Goal: Transaction & Acquisition: Purchase product/service

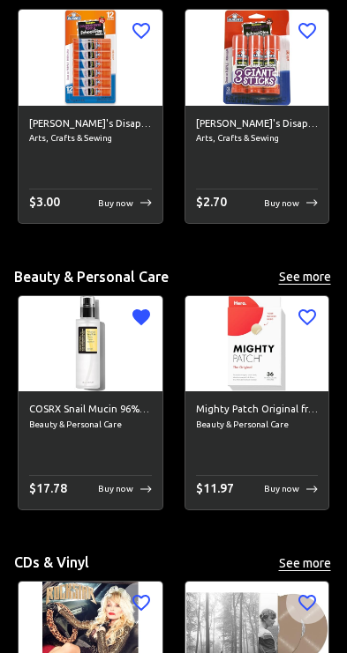
scroll to position [7384, 0]
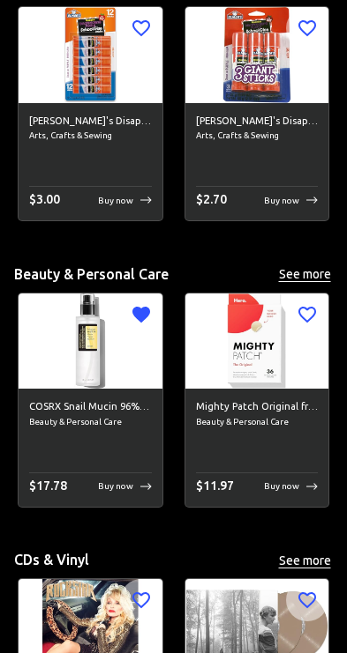
click at [139, 459] on div "COSRX Snail Mucin 96% Power Repairing Essence 3.38 fl.oz 100ml, Hydrating Serum…" at bounding box center [91, 448] width 144 height 118
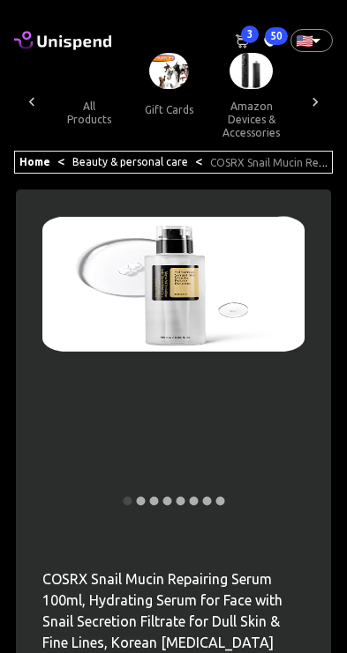
scroll to position [0, 2024]
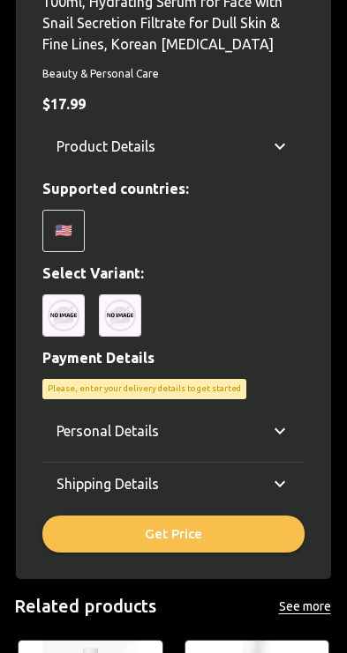
click at [65, 228] on div "🇺🇸" at bounding box center [63, 231] width 42 height 42
click at [77, 214] on div "🇺🇸" at bounding box center [63, 231] width 42 height 42
click at [70, 228] on div "🇺🇸" at bounding box center [63, 231] width 42 height 42
click at [72, 304] on img at bounding box center [63, 316] width 42 height 42
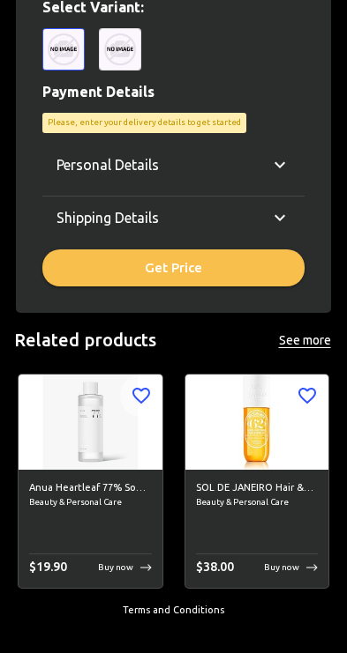
scroll to position [794, 0]
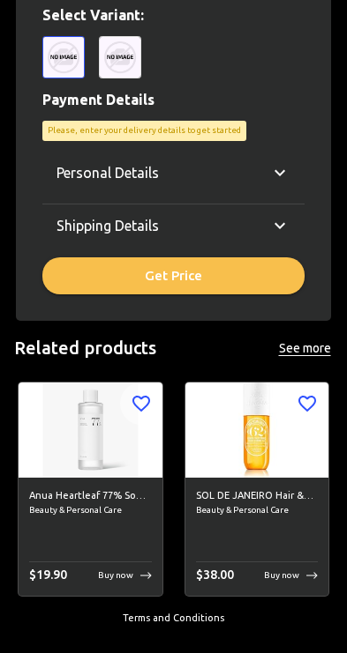
click at [133, 571] on p "Buy now" at bounding box center [115, 575] width 35 height 13
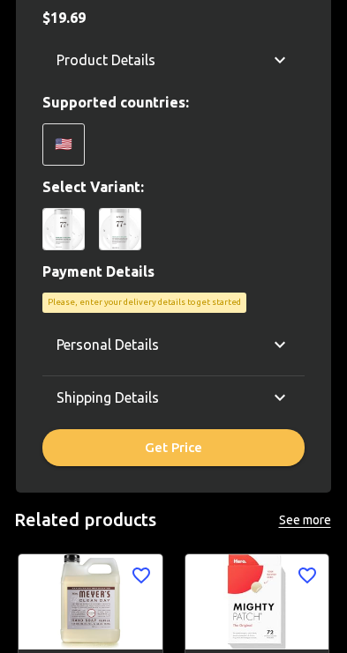
scroll to position [686, 0]
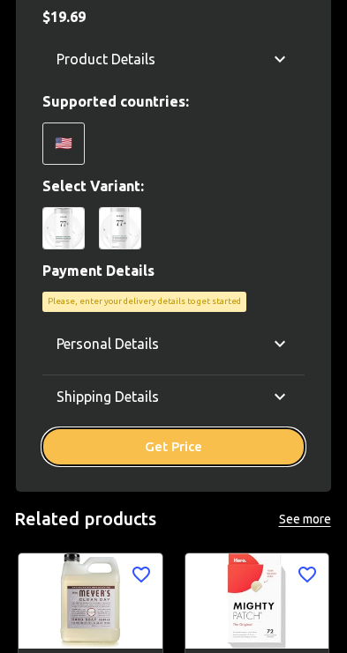
click at [138, 444] on button "Get Price" at bounding box center [173, 447] width 262 height 37
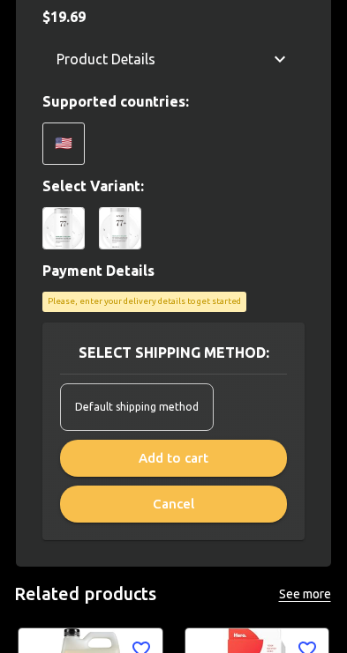
click at [115, 230] on img at bounding box center [120, 228] width 42 height 42
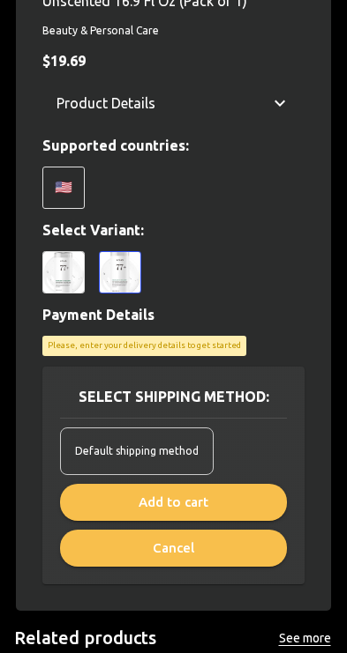
scroll to position [578, 0]
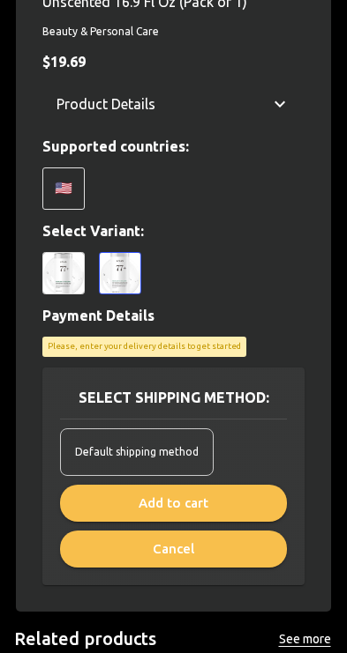
click at [88, 450] on span "Default shipping method" at bounding box center [136, 453] width 123 height 18
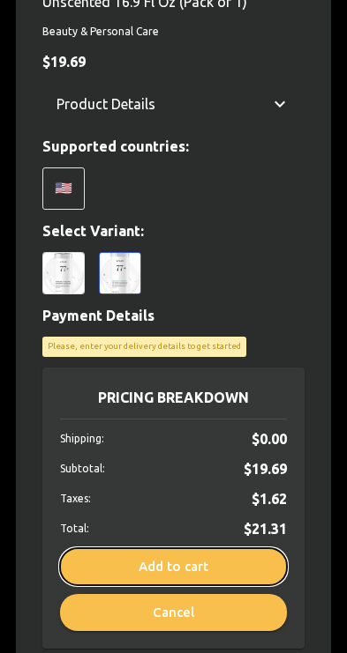
click at [125, 553] on button "Add to cart" at bounding box center [173, 567] width 227 height 37
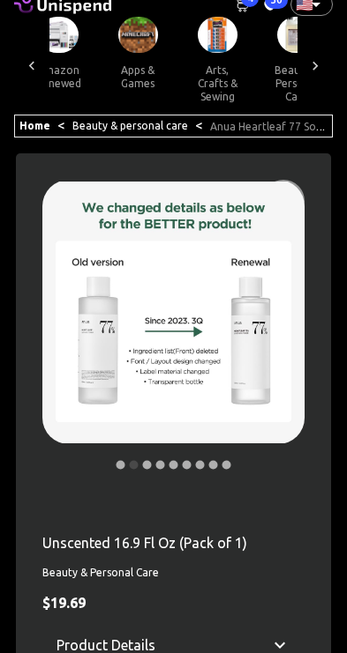
scroll to position [0, 0]
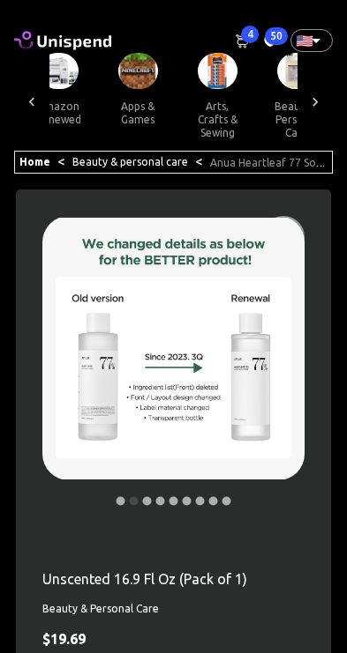
click at [102, 158] on link "Beauty & personal care" at bounding box center [130, 161] width 116 height 11
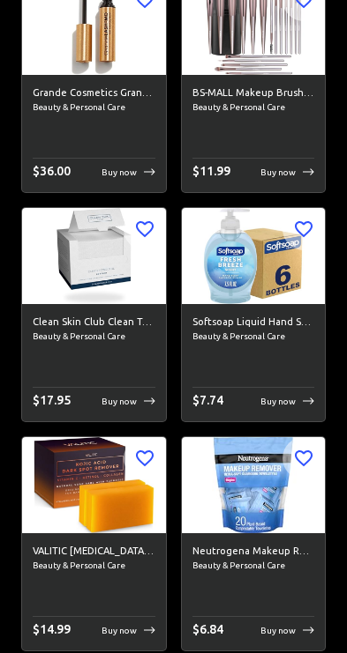
scroll to position [6223, 0]
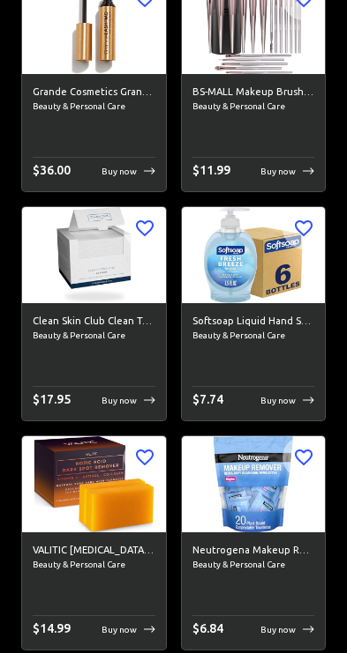
click at [106, 627] on p "Buy now" at bounding box center [118, 630] width 35 height 13
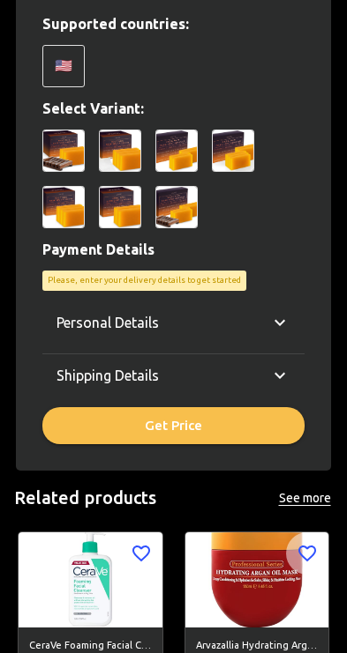
scroll to position [827, 0]
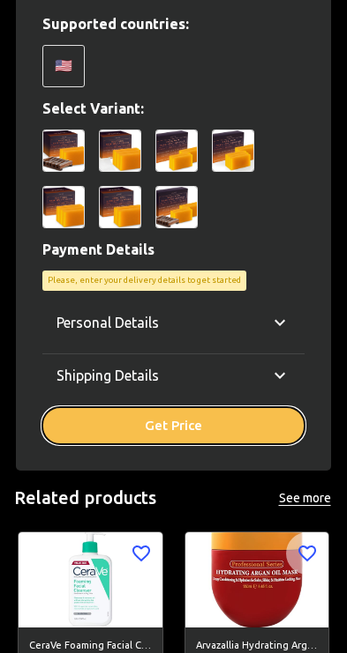
click at [250, 414] on button "Get Price" at bounding box center [173, 425] width 262 height 37
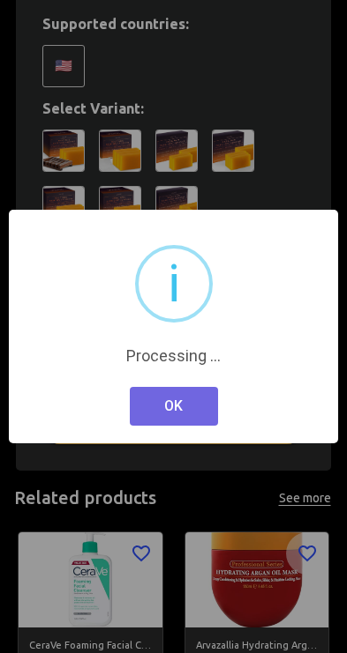
click at [156, 189] on div "× i Processing ... OK No Cancel" at bounding box center [173, 326] width 347 height 653
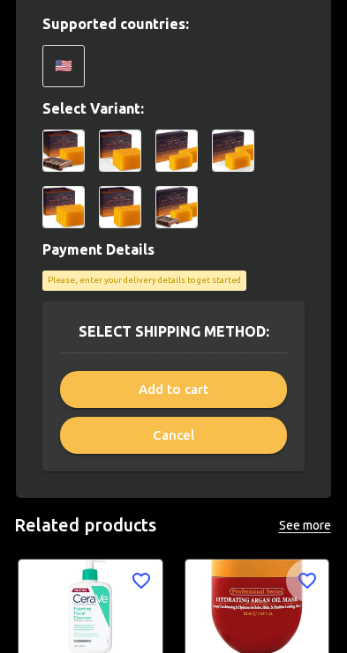
click at [177, 186] on img at bounding box center [176, 207] width 42 height 42
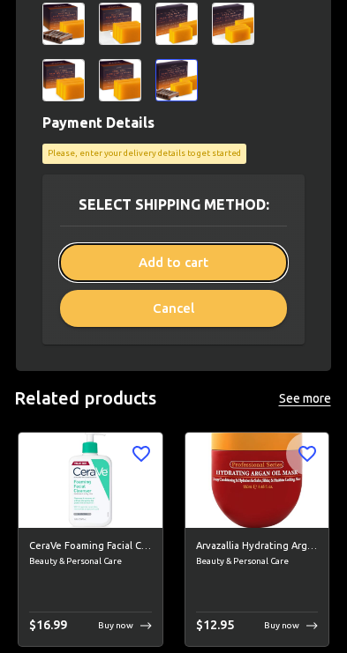
click at [76, 265] on button "Add to cart" at bounding box center [173, 262] width 227 height 37
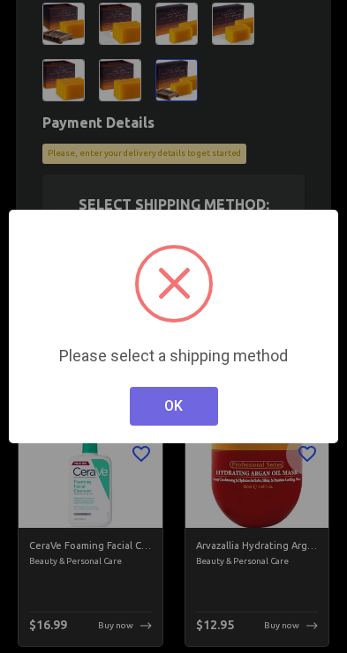
click at [165, 411] on button "OK" at bounding box center [174, 406] width 88 height 39
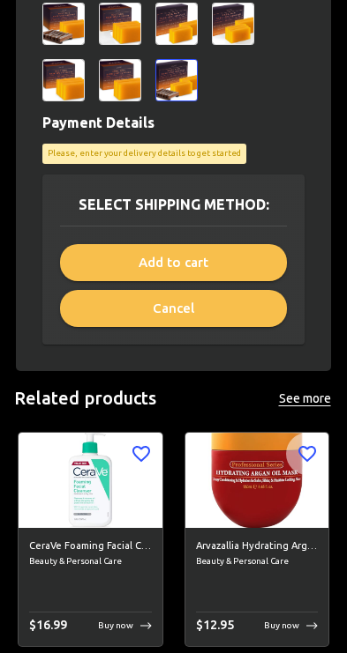
click at [85, 199] on h6 "SELECT SHIPPING METHOD:" at bounding box center [173, 204] width 190 height 25
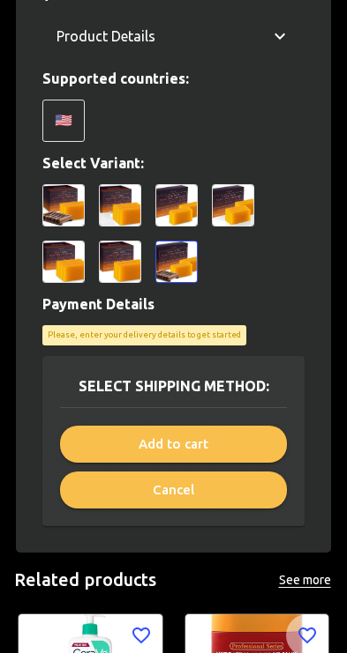
scroll to position [646, 0]
click at [43, 125] on div "🇺🇸" at bounding box center [63, 121] width 42 height 42
click at [60, 138] on div "🇺🇸" at bounding box center [63, 121] width 42 height 42
click at [49, 345] on div "4 Pack + Holder Beauty & Personal Care $ 14.24 Product Details Valitic [MEDICAL…" at bounding box center [173, 224] width 262 height 603
click at [39, 332] on div "4 Pack + Holder Beauty & Personal Care $ 14.24 Product Details Valitic [MEDICAL…" at bounding box center [173, 48] width 315 height 1009
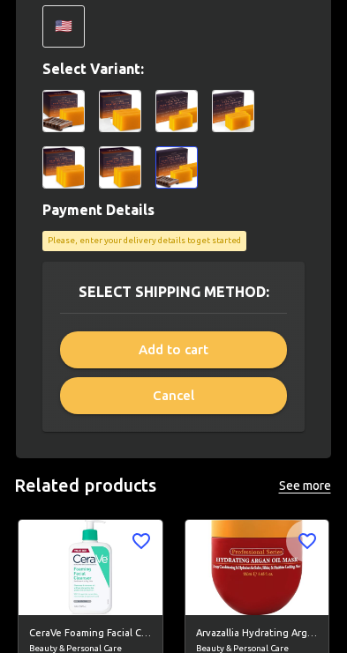
scroll to position [741, 0]
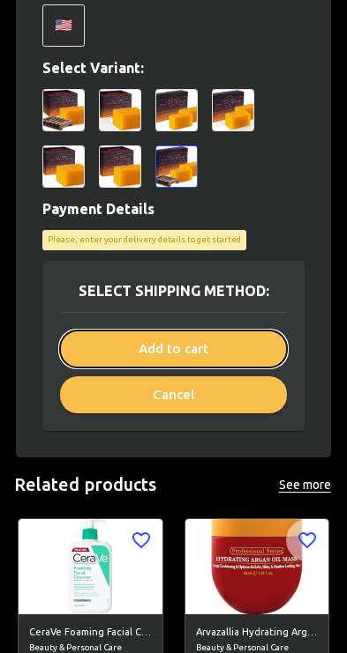
click at [73, 361] on button "Add to cart" at bounding box center [173, 349] width 227 height 37
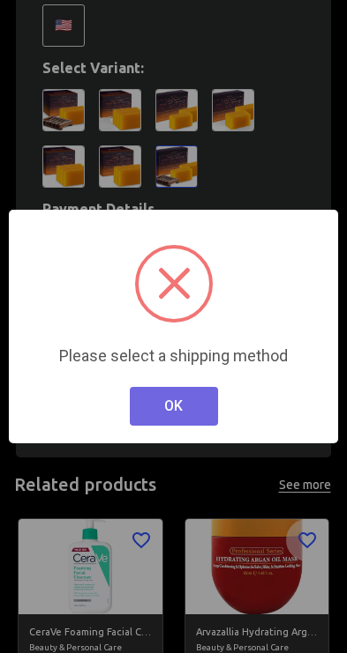
click at [168, 424] on button "OK" at bounding box center [174, 406] width 88 height 39
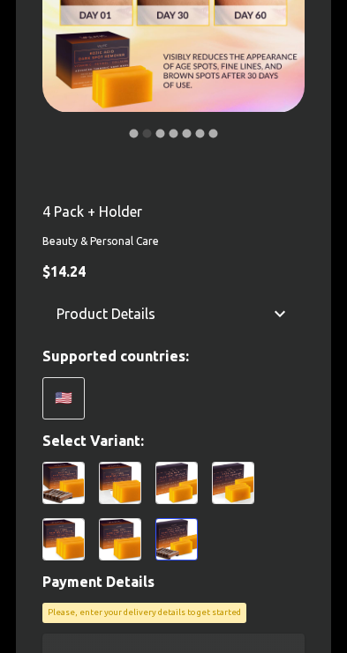
scroll to position [342, 0]
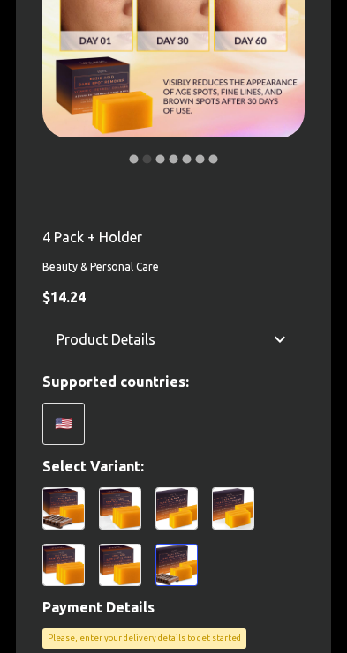
click at [71, 345] on p "Product Details" at bounding box center [105, 339] width 99 height 21
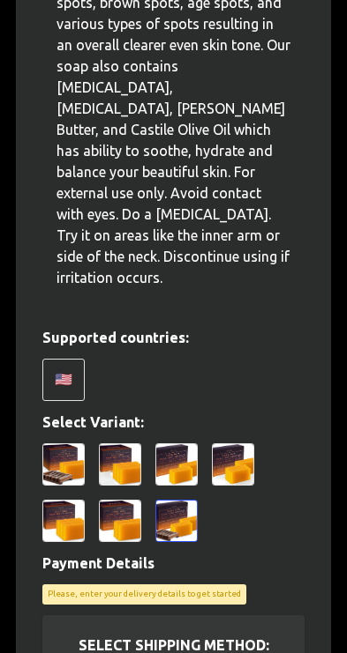
scroll to position [902, 0]
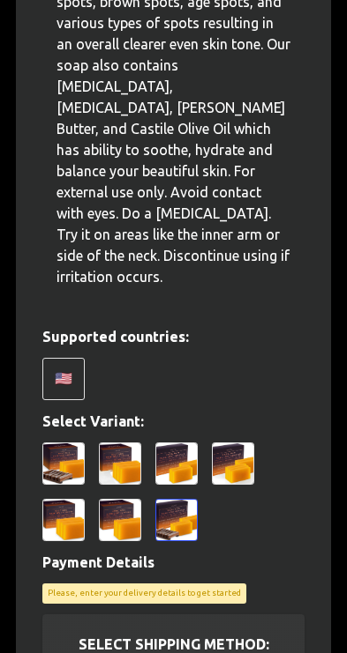
click at [48, 358] on div "🇺🇸" at bounding box center [63, 379] width 42 height 42
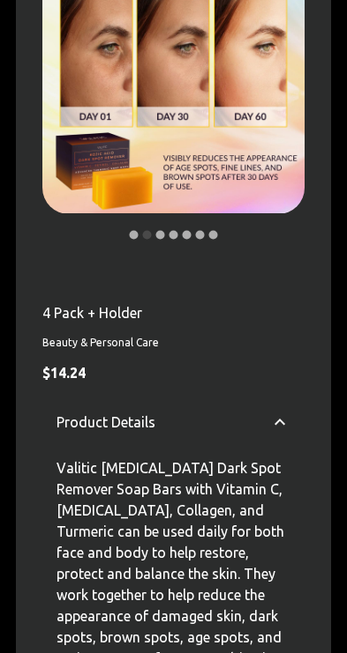
scroll to position [0, 0]
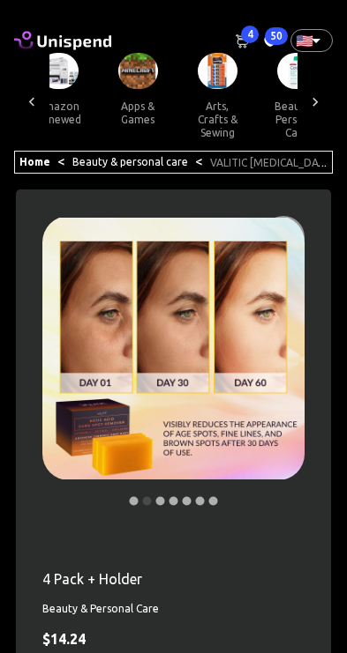
click at [255, 31] on span "4" at bounding box center [250, 35] width 18 height 18
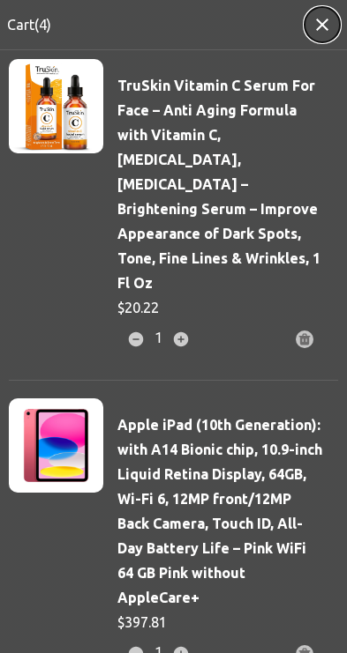
click at [310, 31] on button "button" at bounding box center [321, 24] width 35 height 35
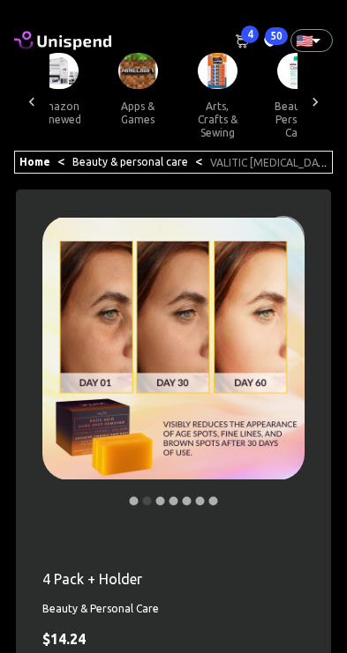
click at [265, 38] on icon at bounding box center [270, 41] width 12 height 11
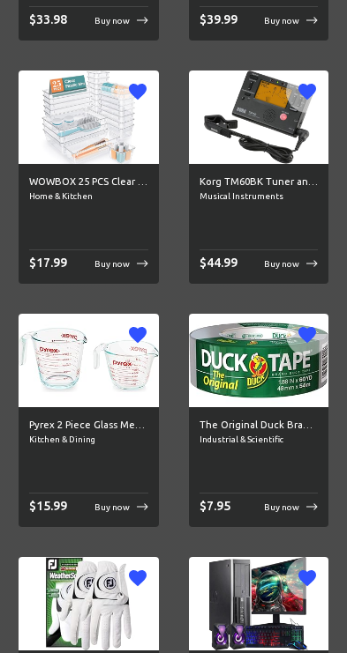
scroll to position [3405, 0]
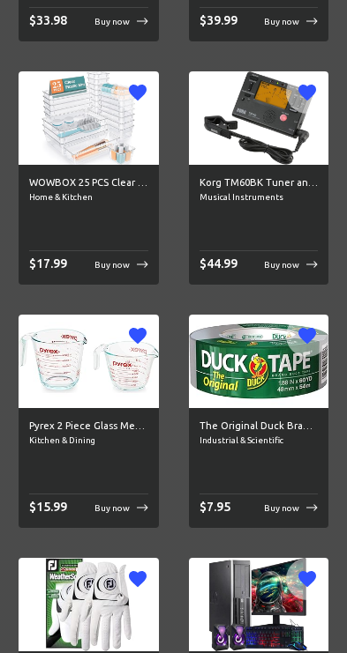
click at [143, 268] on icon at bounding box center [142, 264] width 11 height 7
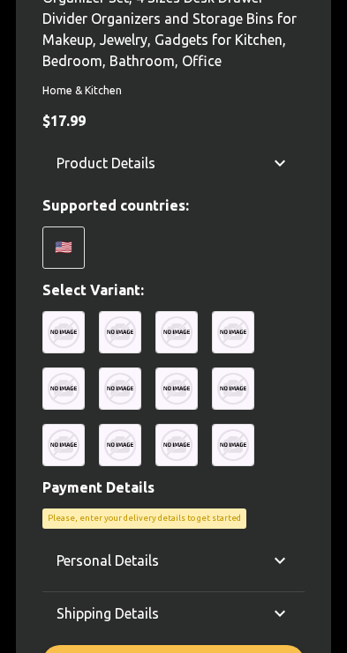
scroll to position [603, 0]
click at [93, 241] on div "🇺🇸" at bounding box center [173, 248] width 262 height 42
click at [75, 250] on div "🇺🇸" at bounding box center [63, 248] width 42 height 42
click at [159, 354] on div at bounding box center [173, 388] width 262 height 155
click at [151, 317] on div at bounding box center [173, 388] width 262 height 155
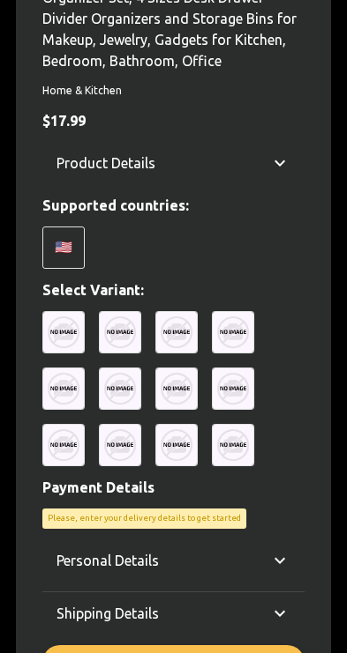
click at [140, 324] on img at bounding box center [120, 332] width 42 height 42
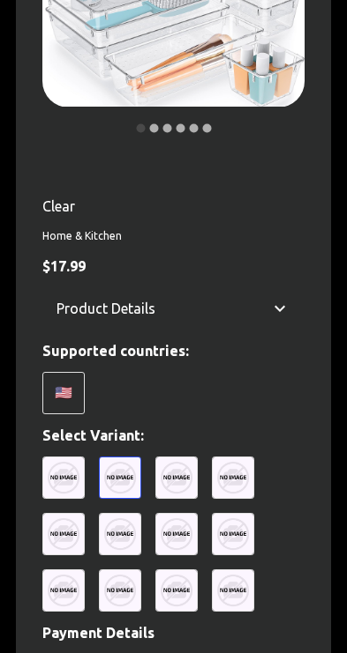
click at [194, 459] on img at bounding box center [176, 478] width 42 height 42
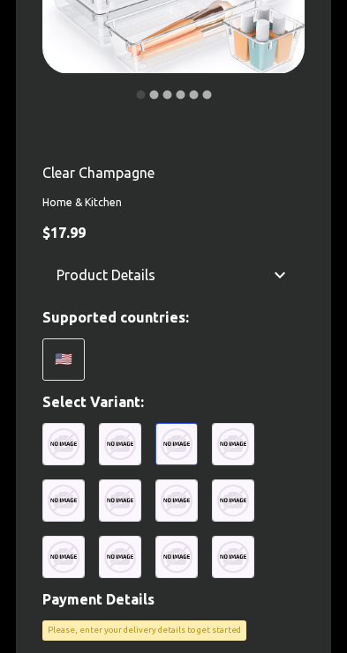
click at [243, 446] on img at bounding box center [233, 444] width 42 height 42
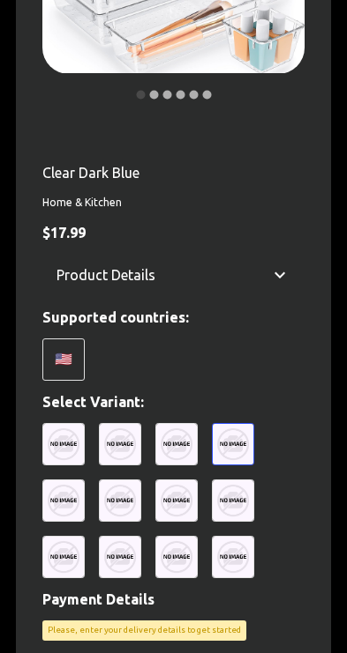
scroll to position [407, 0]
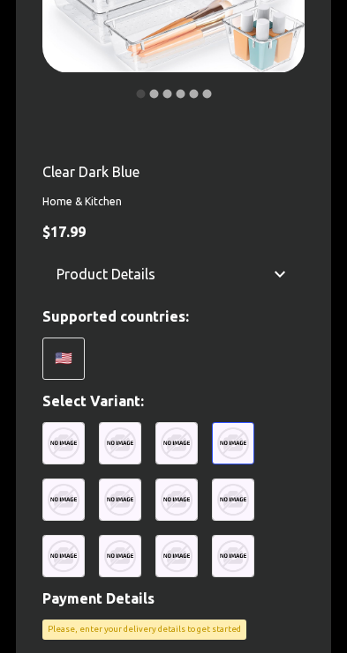
click at [228, 498] on img at bounding box center [233, 500] width 42 height 42
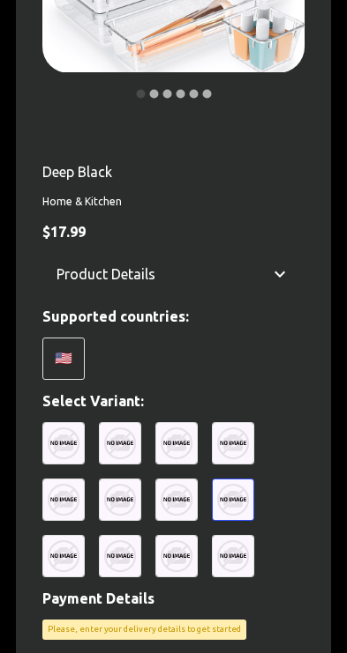
click at [189, 503] on img at bounding box center [176, 500] width 42 height 42
click at [130, 503] on img at bounding box center [120, 500] width 42 height 42
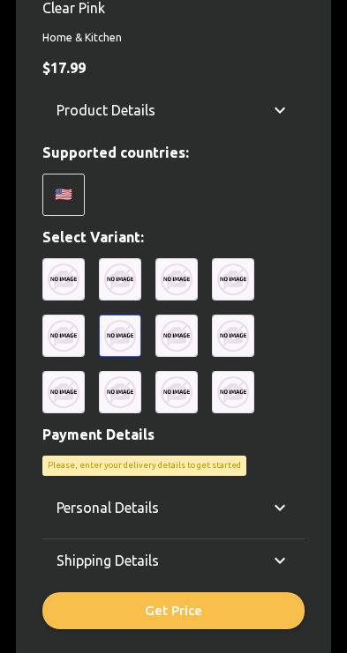
click at [108, 497] on p "Personal Details" at bounding box center [107, 507] width 102 height 21
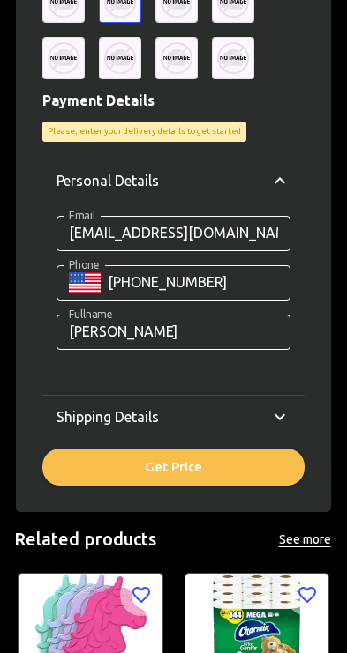
scroll to position [906, 0]
click at [227, 275] on input "Phone" at bounding box center [199, 282] width 183 height 35
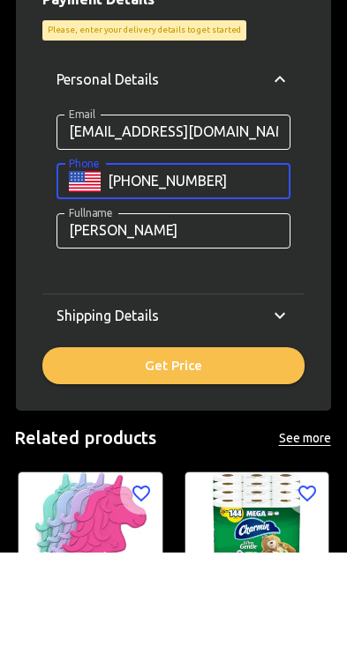
click at [227, 265] on input "Phone" at bounding box center [199, 282] width 183 height 35
click at [204, 265] on input "Phone" at bounding box center [199, 282] width 183 height 35
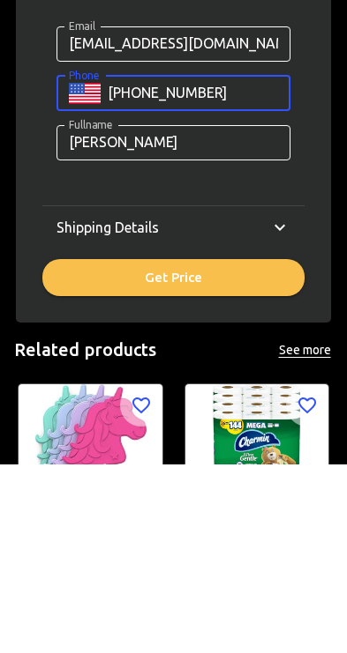
type input "[PHONE_NUMBER]"
click at [275, 407] on icon at bounding box center [279, 417] width 21 height 21
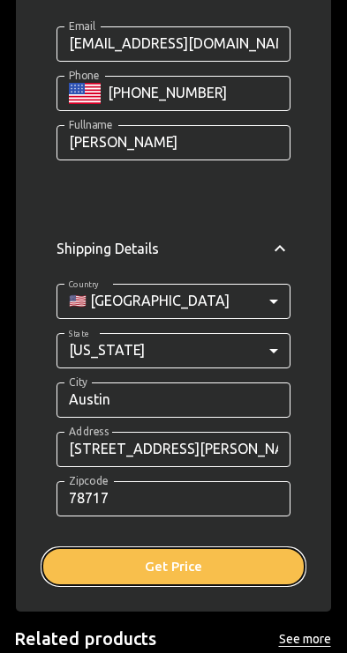
click at [213, 565] on button "Get Price" at bounding box center [173, 567] width 262 height 37
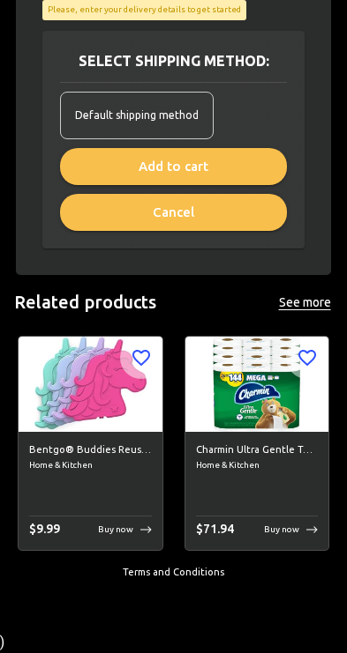
scroll to position [1021, 0]
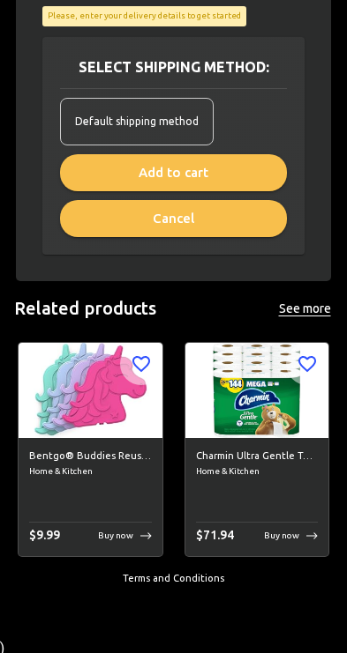
click at [131, 453] on h6 "Bentgo® Buddies Reusable Ice Packs - Slim Ice Packs for Lunch Boxes, Lunch Bags…" at bounding box center [90, 457] width 123 height 16
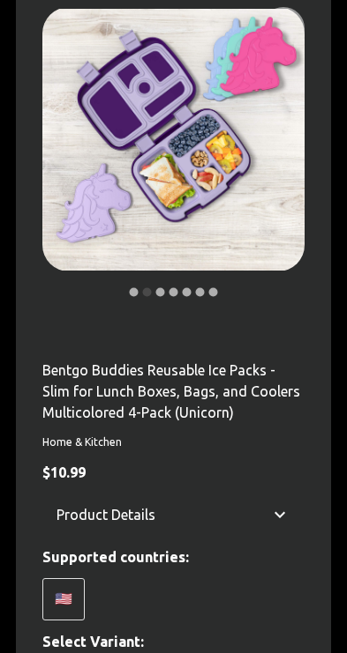
scroll to position [208, 0]
